Goal: Information Seeking & Learning: Understand process/instructions

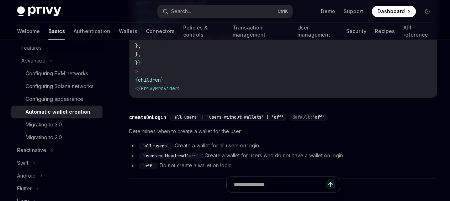
scroll to position [249, 0]
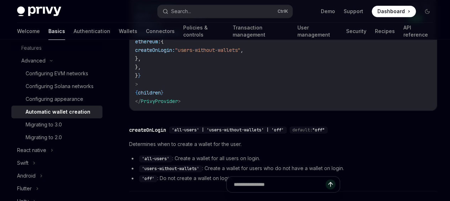
click at [410, 12] on button "Copy the contents from the code block" at bounding box center [414, 6] width 9 height 9
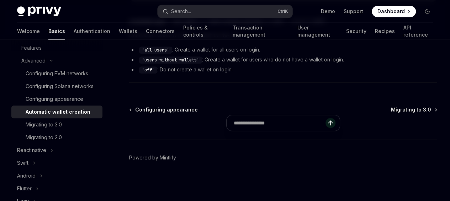
scroll to position [427, 0]
click at [80, 129] on div "Migrating to 3.0" at bounding box center [62, 125] width 73 height 9
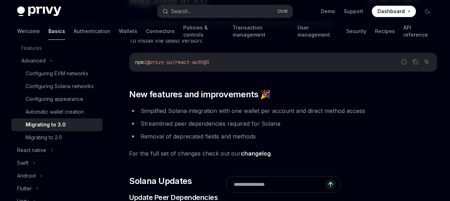
scroll to position [107, 0]
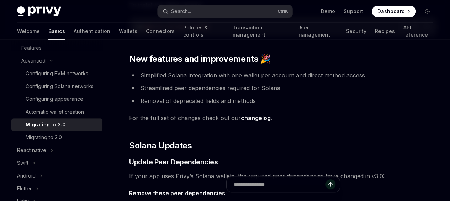
click at [251, 122] on link "changelog" at bounding box center [256, 118] width 30 height 7
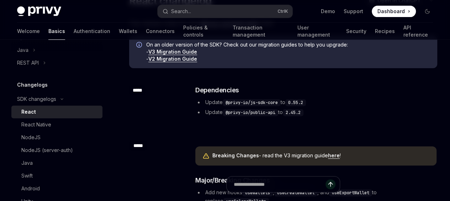
scroll to position [107, 0]
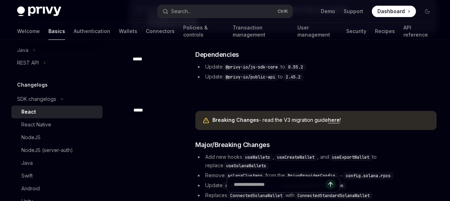
click at [328, 123] on link "here" at bounding box center [334, 120] width 12 height 6
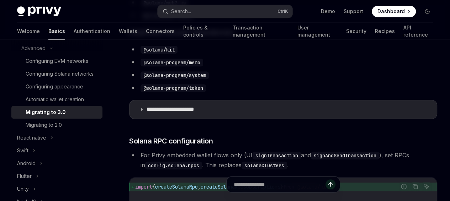
scroll to position [320, 0]
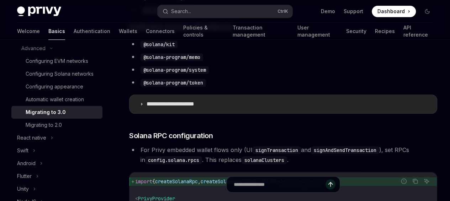
click at [142, 106] on icon at bounding box center [141, 104] width 4 height 4
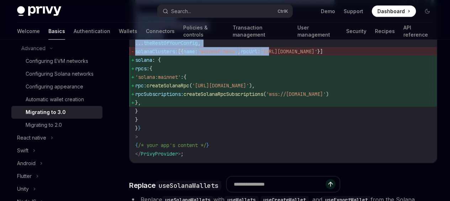
scroll to position [0, 127]
drag, startPoint x: 296, startPoint y: 113, endPoint x: 238, endPoint y: 116, distance: 57.7
click at [260, 55] on span "'https://api.mainnet-beta.solana.com'" at bounding box center [288, 51] width 57 height 6
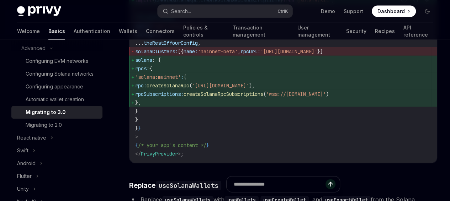
click at [243, 73] on span "rpcs: {" at bounding box center [283, 68] width 296 height 9
drag, startPoint x: 142, startPoint y: 111, endPoint x: 195, endPoint y: 109, distance: 52.3
click at [195, 56] on span "solanaClusters: [{ name: 'mainnet-beta' , rpcUrl: 'https://api.mainnet-beta.sol…" at bounding box center [283, 51] width 296 height 9
click at [258, 73] on span "rpcs: {" at bounding box center [283, 68] width 296 height 9
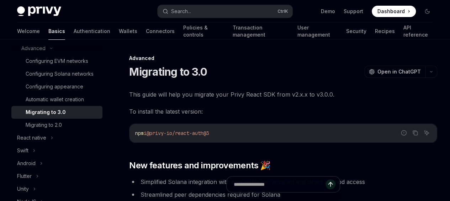
scroll to position [36, 0]
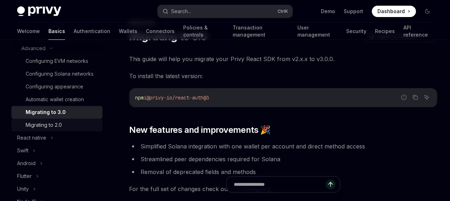
click at [64, 129] on div "Migrating to 2.0" at bounding box center [62, 125] width 73 height 9
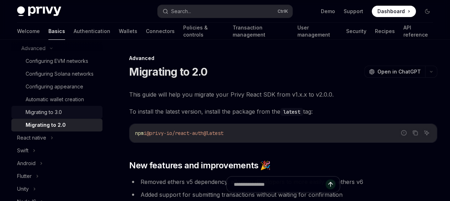
click at [53, 117] on div "Migrating to 3.0" at bounding box center [44, 112] width 36 height 9
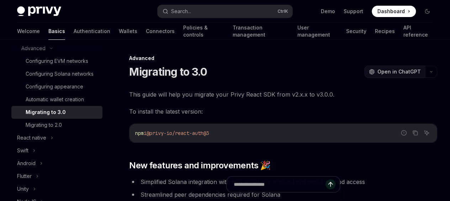
click at [377, 71] on span "Open in ChatGPT" at bounding box center [398, 71] width 43 height 7
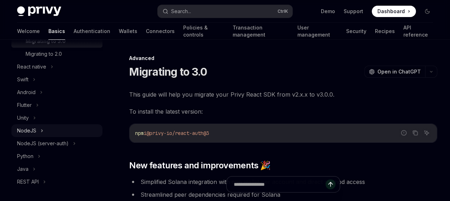
click at [51, 137] on button "NodeJS" at bounding box center [56, 130] width 91 height 13
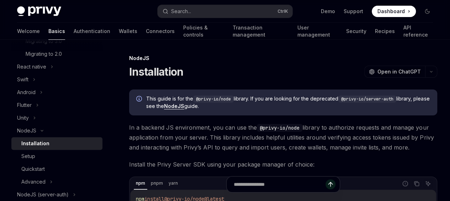
click at [164, 110] on link "NodeJS" at bounding box center [174, 106] width 20 height 6
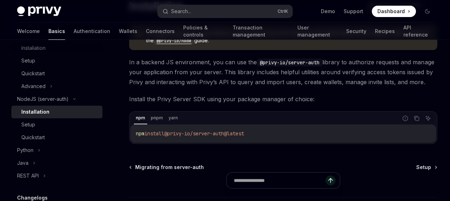
scroll to position [71, 0]
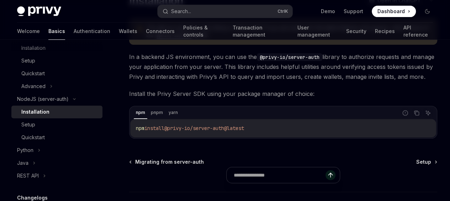
drag, startPoint x: 136, startPoint y: 165, endPoint x: 256, endPoint y: 166, distance: 119.9
click at [256, 133] on code "npm install @privy-io/server-auth@latest" at bounding box center [283, 128] width 295 height 9
copy span "npm install @privy-io/server-auth@latest"
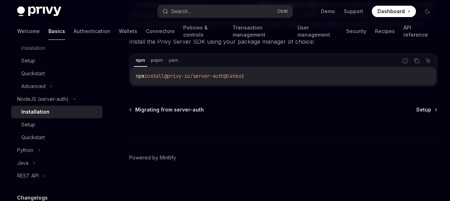
scroll to position [159, 0]
click at [30, 129] on div "Setup" at bounding box center [28, 125] width 14 height 9
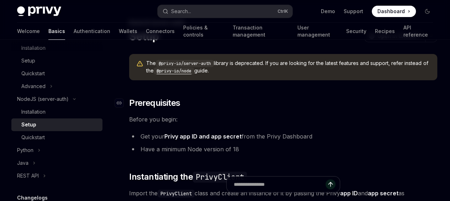
scroll to position [71, 0]
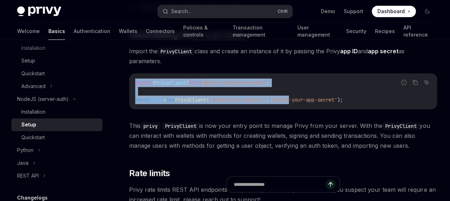
scroll to position [0, 74]
drag, startPoint x: 136, startPoint y: 88, endPoint x: 297, endPoint y: 114, distance: 164.0
click at [297, 109] on div "import { PrivyClient } from '@privy-io/server-auth' ; const privy = new PrivyCl…" at bounding box center [282, 92] width 307 height 36
click at [412, 85] on icon "Copy the contents from the code block" at bounding box center [415, 83] width 6 height 6
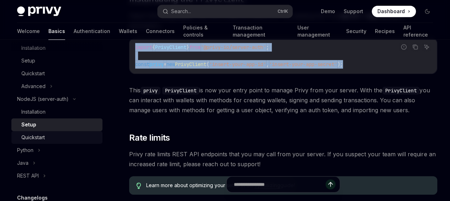
scroll to position [362, 0]
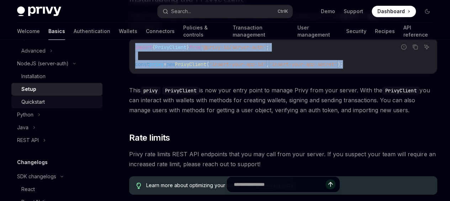
click at [58, 106] on div "Quickstart" at bounding box center [59, 102] width 77 height 9
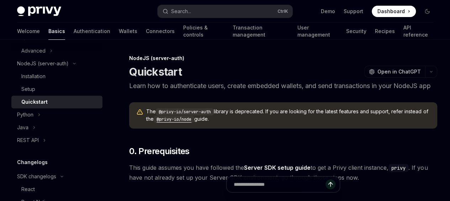
scroll to position [36, 0]
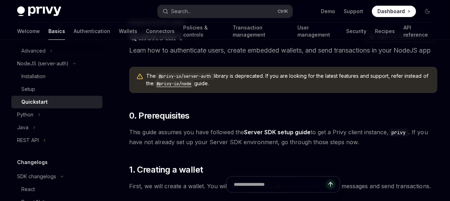
click at [285, 136] on link "Server SDK setup guide" at bounding box center [277, 132] width 67 height 7
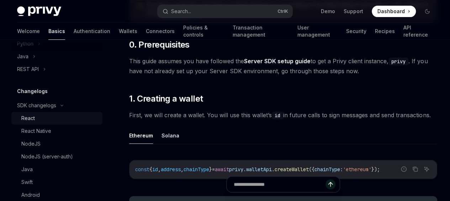
scroll to position [469, 0]
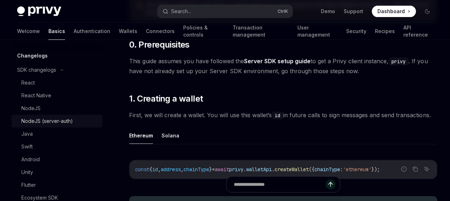
click at [31, 126] on div "NodeJS (server-auth)" at bounding box center [47, 121] width 52 height 9
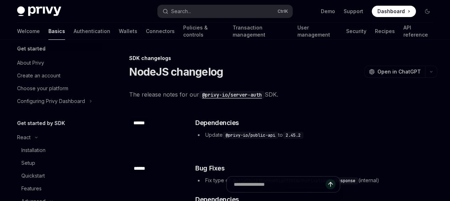
scroll to position [42, 0]
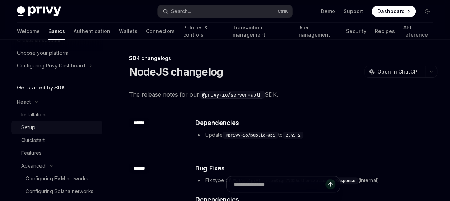
click at [23, 131] on div "Setup" at bounding box center [28, 127] width 14 height 9
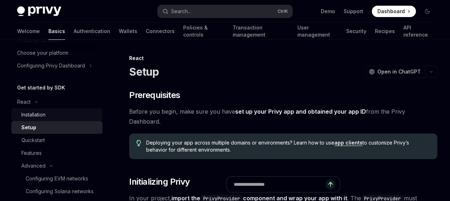
click at [70, 118] on div "Installation" at bounding box center [59, 115] width 77 height 9
type textarea "*"
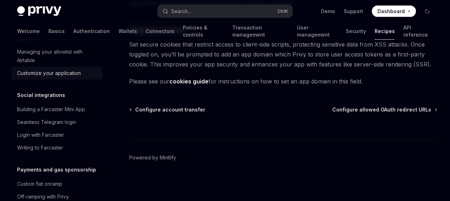
scroll to position [525, 0]
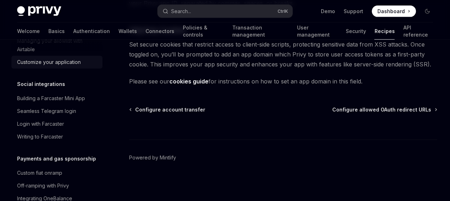
click at [49, 67] on div "Customize your application" at bounding box center [49, 62] width 64 height 9
type textarea "*"
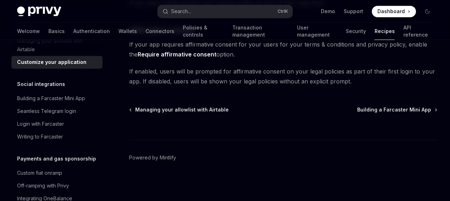
scroll to position [605, 0]
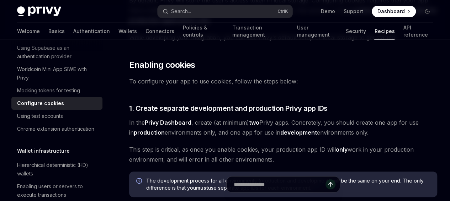
scroll to position [142, 0]
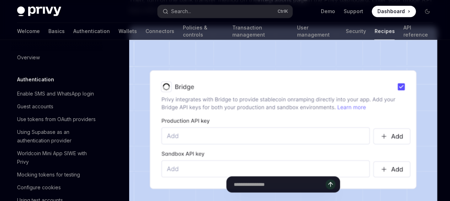
scroll to position [213, 0]
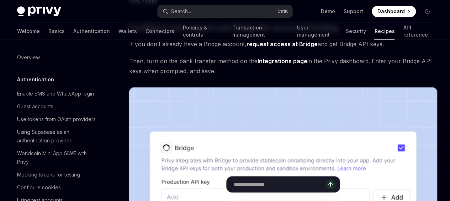
click at [272, 65] on link "Integrations page" at bounding box center [283, 61] width 50 height 7
click at [246, 48] on link "request access at Bridge" at bounding box center [281, 44] width 71 height 7
